Goal: Information Seeking & Learning: Learn about a topic

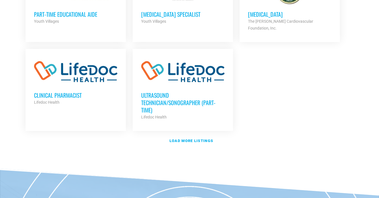
scroll to position [692, 0]
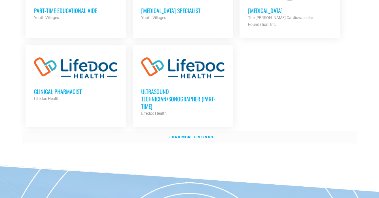
click at [209, 132] on link "Load more listings" at bounding box center [189, 137] width 335 height 13
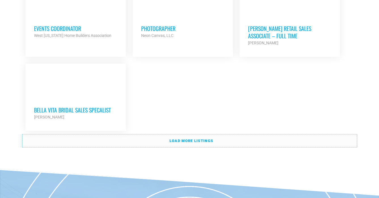
scroll to position [1252, 0]
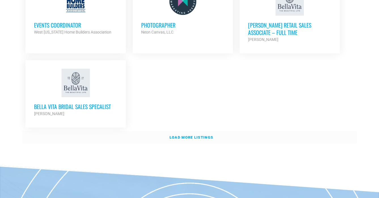
click at [211, 131] on link "Load more listings" at bounding box center [189, 137] width 335 height 13
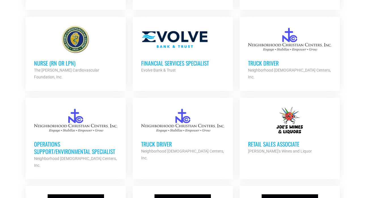
scroll to position [1451, 0]
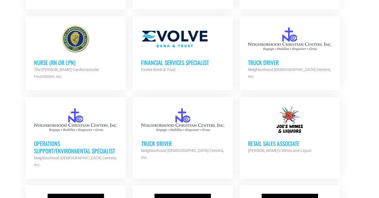
click at [263, 134] on div "Retail Sales Associate Joe's Wines and Liquor Partner Org" at bounding box center [289, 144] width 83 height 20
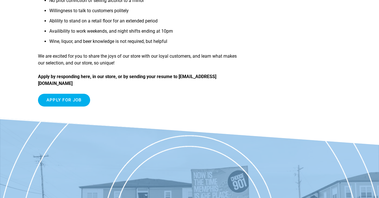
scroll to position [255, 0]
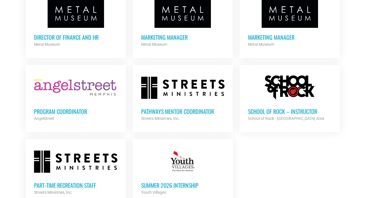
scroll to position [1645, 0]
